Goal: Task Accomplishment & Management: Complete application form

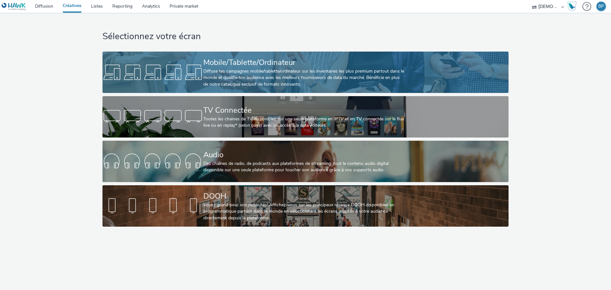
click at [292, 89] on div "Mobile/Tablette/Ordinateur Diffuse tes campagnes mobile/tablette/ordinateur sur…" at bounding box center [304, 72] width 202 height 41
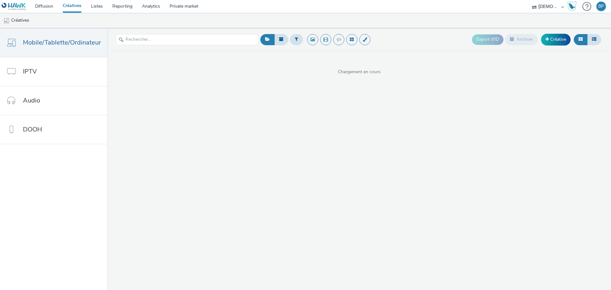
click at [558, 33] on div "Export d'ID Archiver Créative" at bounding box center [537, 40] width 131 height 16
click at [552, 39] on link "Créative" at bounding box center [556, 39] width 30 height 11
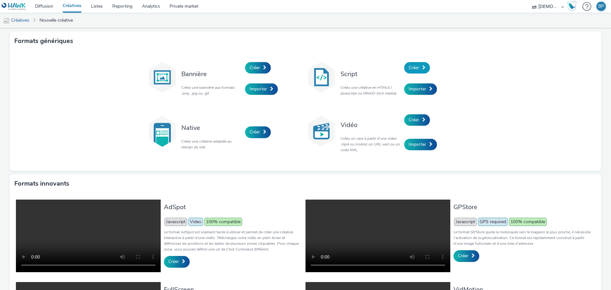
click at [422, 67] on span at bounding box center [423, 67] width 3 height 4
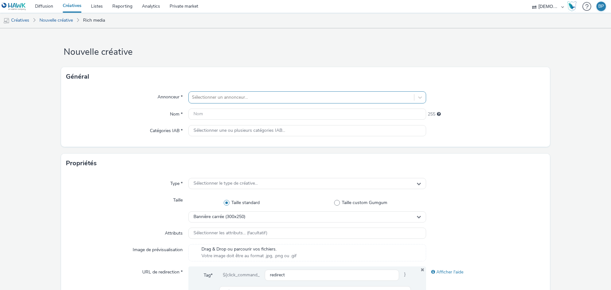
click at [215, 91] on div "Sélectionner un annonceur..." at bounding box center [307, 97] width 238 height 12
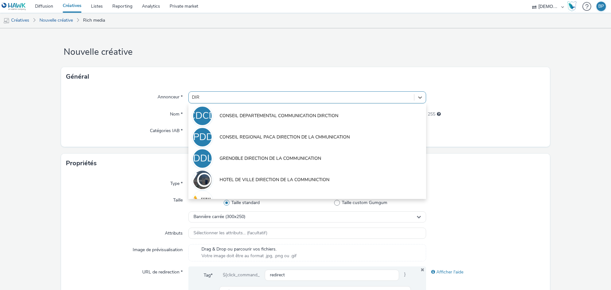
type input "DIR"
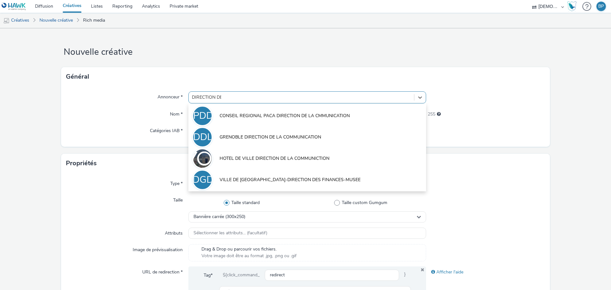
type input "DIRECTION DES"
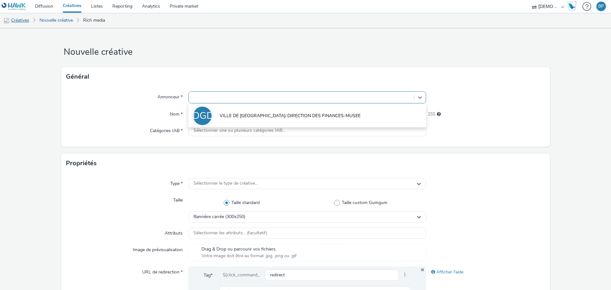
click at [19, 20] on link "Créatives" at bounding box center [16, 20] width 32 height 15
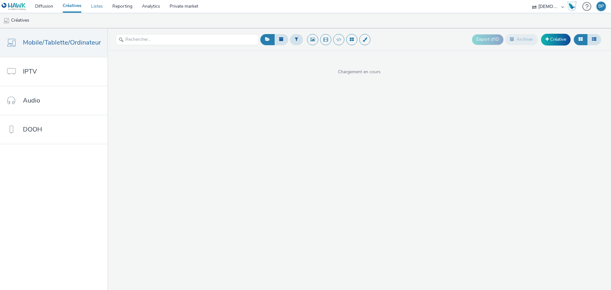
click at [92, 4] on link "Listes" at bounding box center [96, 6] width 21 height 13
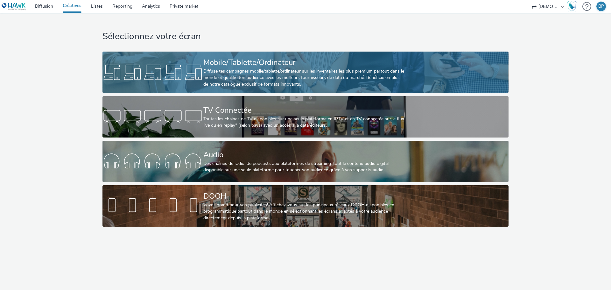
click at [264, 72] on div "Diffuse tes campagnes mobile/tablette/ordinateur sur les inventaires les plus p…" at bounding box center [304, 77] width 202 height 19
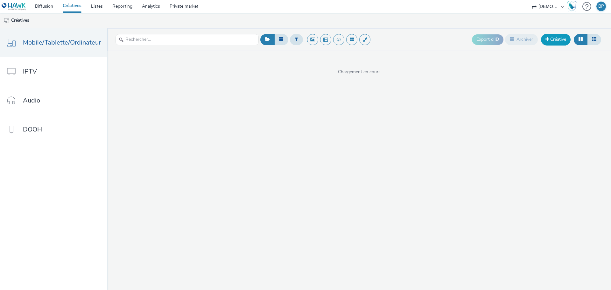
click at [558, 41] on link "Créative" at bounding box center [556, 39] width 30 height 11
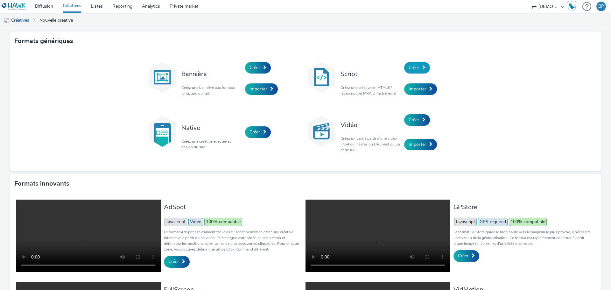
click at [422, 69] on span at bounding box center [423, 67] width 3 height 4
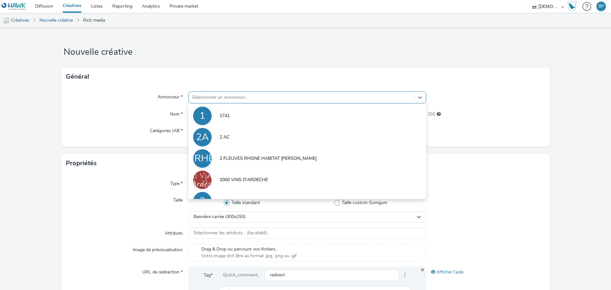
click at [222, 96] on div at bounding box center [301, 97] width 219 height 8
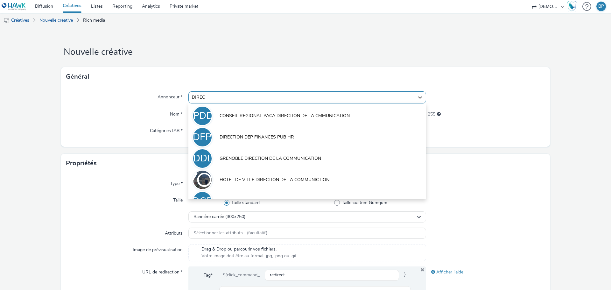
type input "DIRECT"
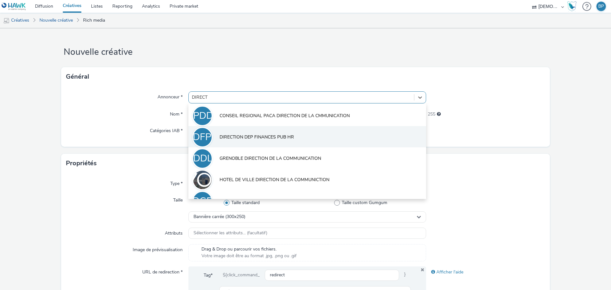
click at [262, 142] on li "DDFPH DIRECTION DEP FINANCES PUB HR" at bounding box center [307, 136] width 238 height 21
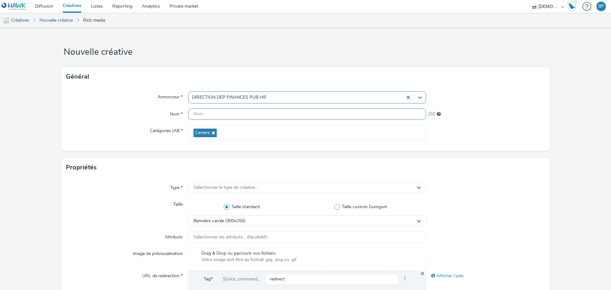
click at [219, 112] on input "text" at bounding box center [307, 113] width 238 height 11
click at [201, 113] on input "320X480_job" at bounding box center [307, 113] width 238 height 11
type input "320x480_job"
click at [521, 158] on div "Propriétés" at bounding box center [305, 167] width 488 height 19
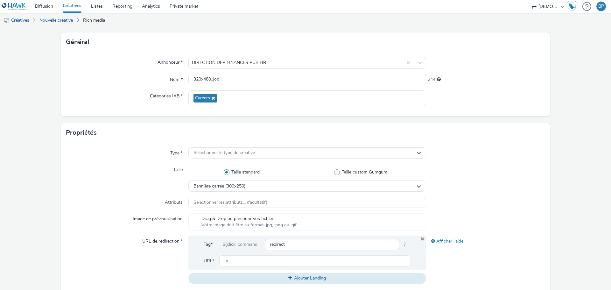
scroll to position [64, 0]
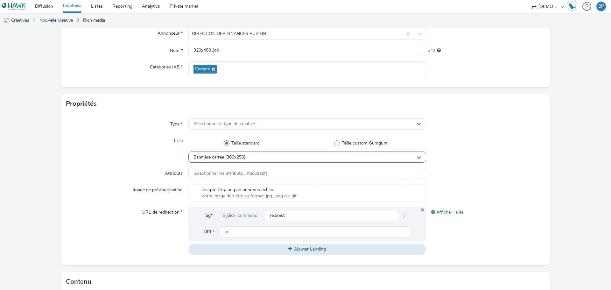
click at [235, 156] on span "Bannière carrée (300x250)" at bounding box center [219, 157] width 52 height 5
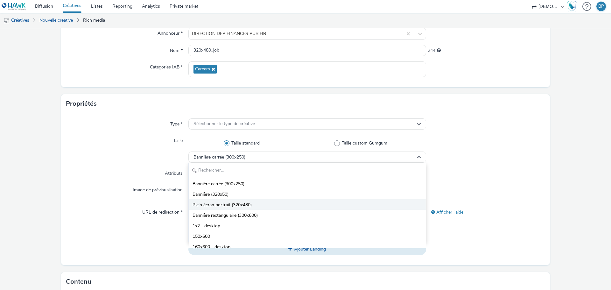
click at [227, 205] on span "Plein écran portrait (320x480)" at bounding box center [221, 205] width 59 height 6
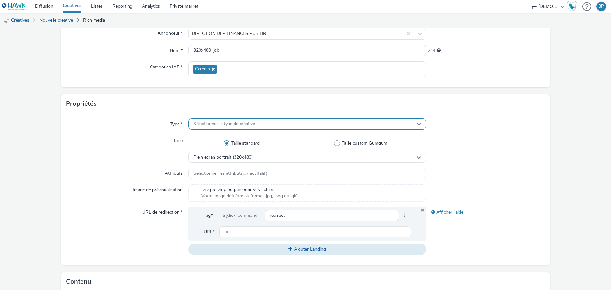
click at [217, 119] on div "Sélectionner le type de créative..." at bounding box center [307, 123] width 238 height 11
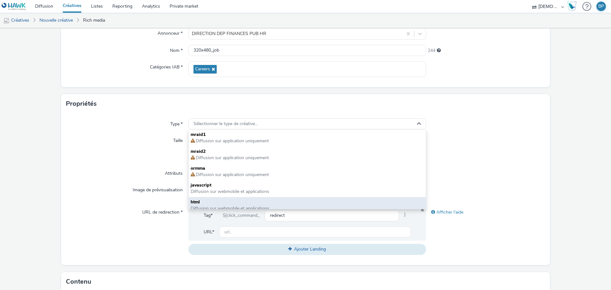
click at [217, 202] on span "html" at bounding box center [306, 202] width 233 height 6
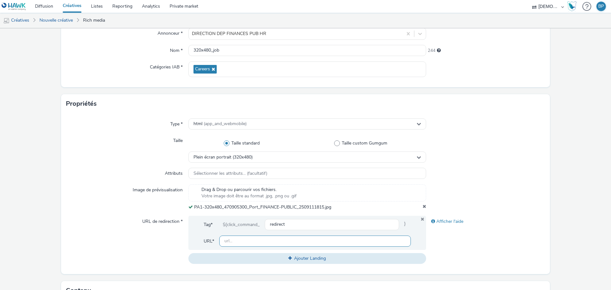
click at [239, 242] on input "text" at bounding box center [314, 240] width 191 height 11
paste input "[URL][DOMAIN_NAME]"
type input "[URL][DOMAIN_NAME]"
click at [506, 179] on div "Type * html (app_and_webmobile) Taille Taille standard Taille custom Gumgum Ple…" at bounding box center [305, 193] width 488 height 161
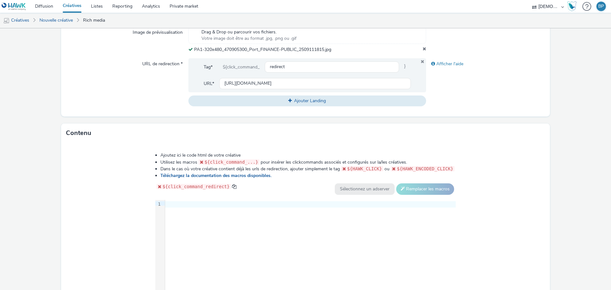
scroll to position [254, 0]
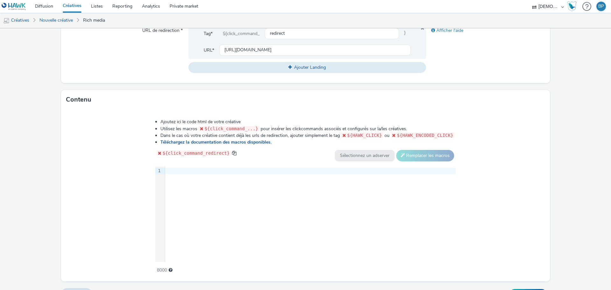
drag, startPoint x: 525, startPoint y: 213, endPoint x: 429, endPoint y: 195, distance: 98.0
click at [525, 213] on div "Ajoutez ici le code html de votre créative Utilisez les macros ${click_command_…" at bounding box center [305, 195] width 488 height 172
click at [250, 164] on div "Ajoutez ici le code html de votre créative Utilisez les macros ${click_command_…" at bounding box center [305, 192] width 346 height 156
click at [250, 170] on div at bounding box center [310, 171] width 290 height 6
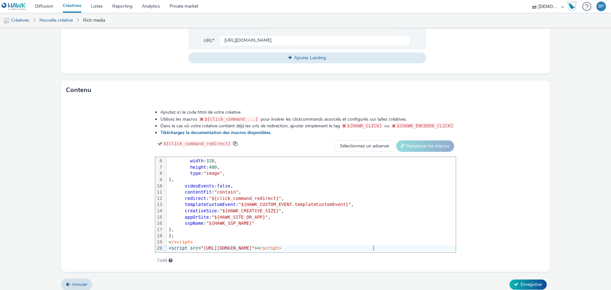
scroll to position [269, 0]
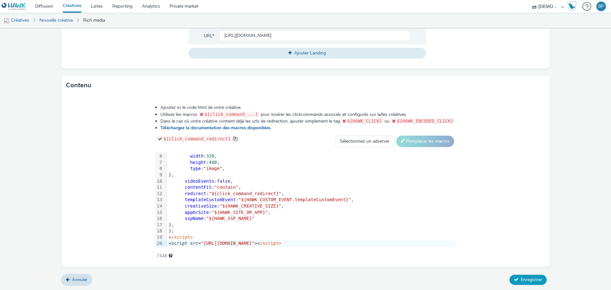
click at [534, 284] on button "Enregistrer" at bounding box center [527, 279] width 37 height 10
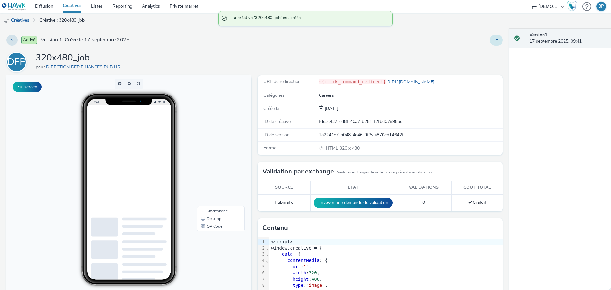
click at [494, 40] on icon at bounding box center [495, 40] width 3 height 4
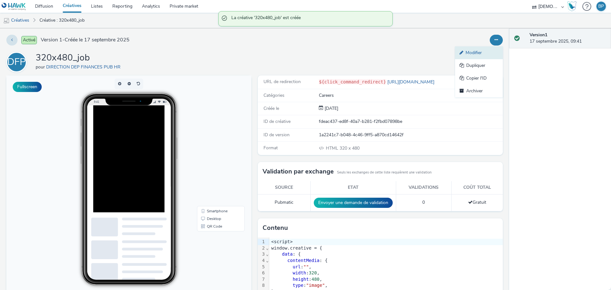
click at [475, 51] on link "Modifier" at bounding box center [479, 52] width 48 height 13
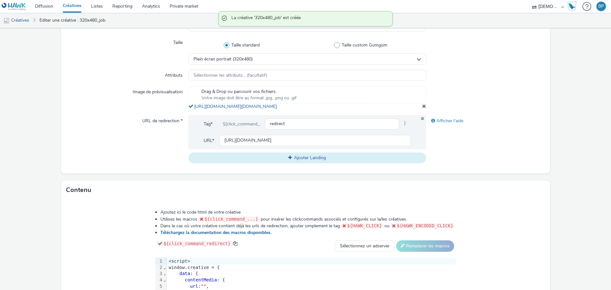
scroll to position [191, 0]
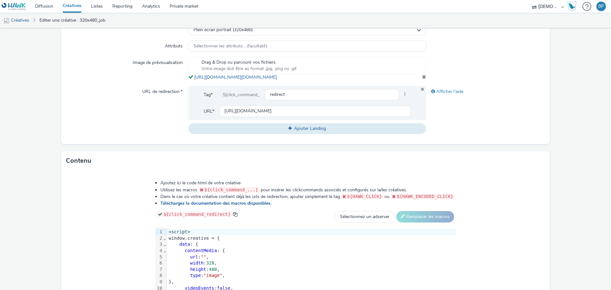
copy span "[URL][DOMAIN_NAME][DOMAIN_NAME]"
drag, startPoint x: 343, startPoint y: 85, endPoint x: 190, endPoint y: 79, distance: 153.1
click at [190, 79] on div "Drag & Drop ou parcourir vos fichiers. Votre image doit être au format .jpg, .p…" at bounding box center [307, 69] width 238 height 24
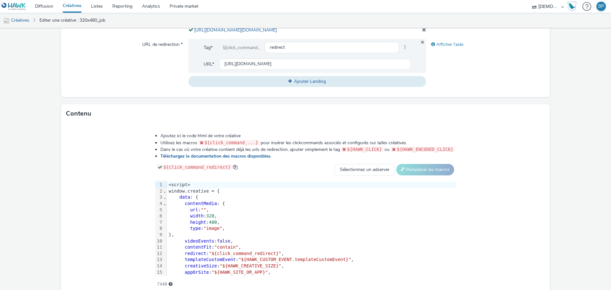
scroll to position [273, 0]
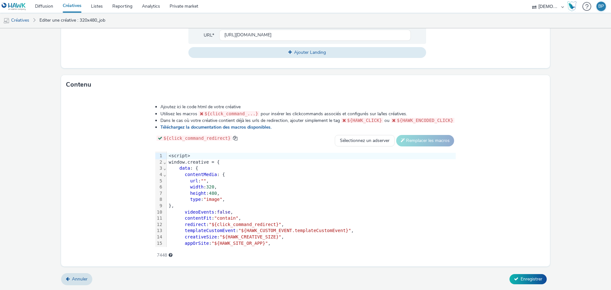
click at [203, 179] on span """" at bounding box center [203, 180] width 5 height 5
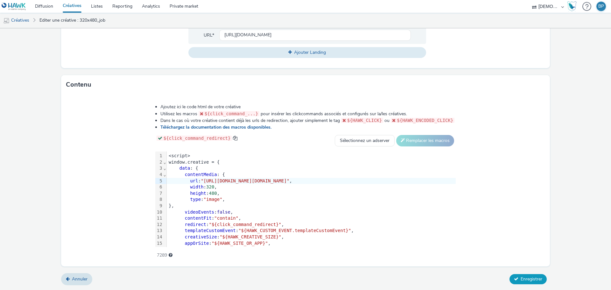
click at [528, 277] on span "Enregistrer" at bounding box center [531, 279] width 22 height 6
